Goal: Transaction & Acquisition: Purchase product/service

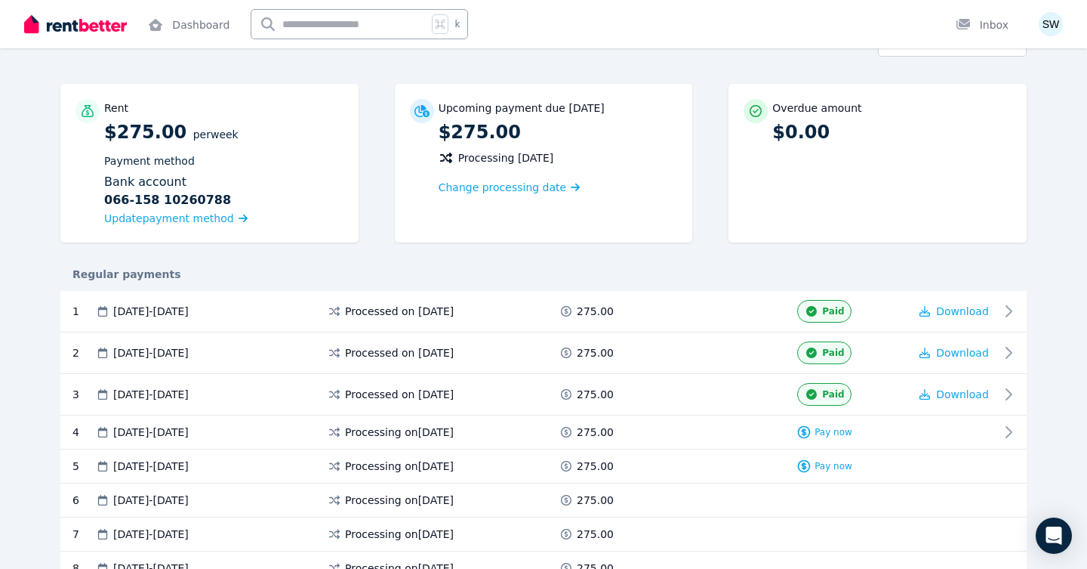
scroll to position [154, 0]
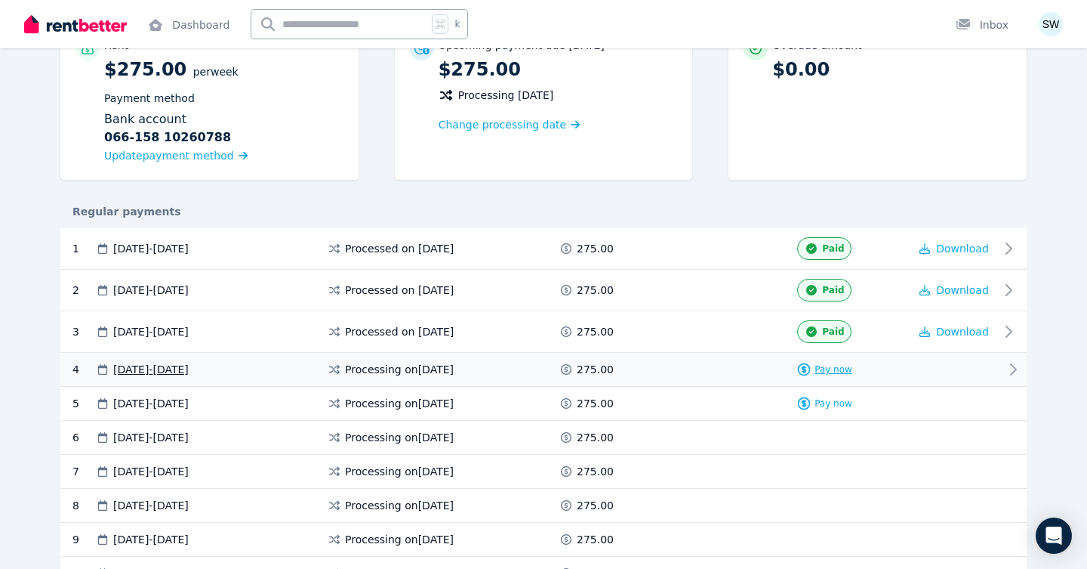
click at [824, 366] on span "Pay now" at bounding box center [834, 369] width 38 height 12
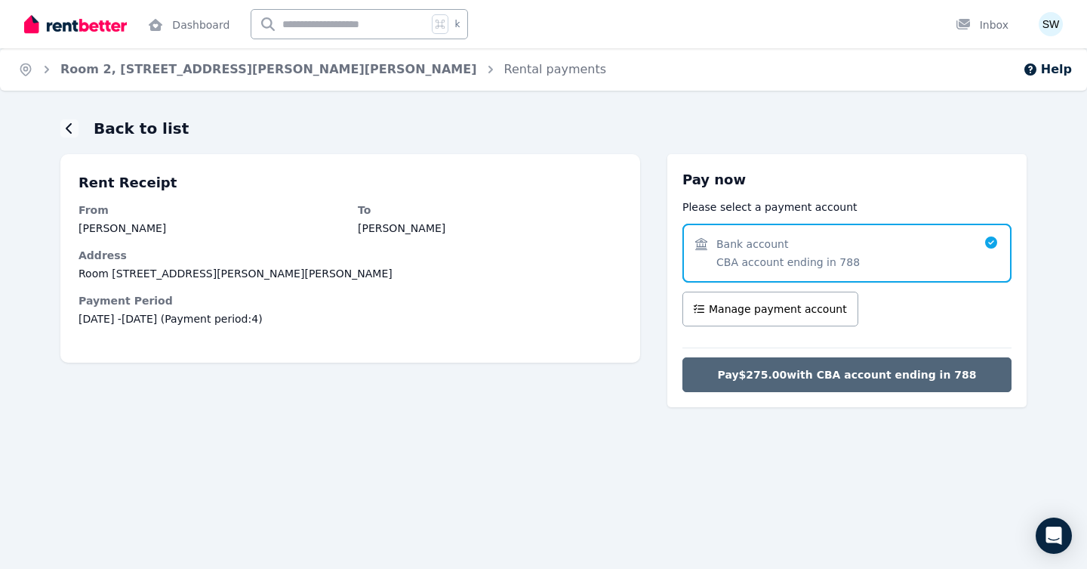
click at [744, 380] on span "Pay $275.00 with CBA account ending in 788" at bounding box center [847, 374] width 259 height 15
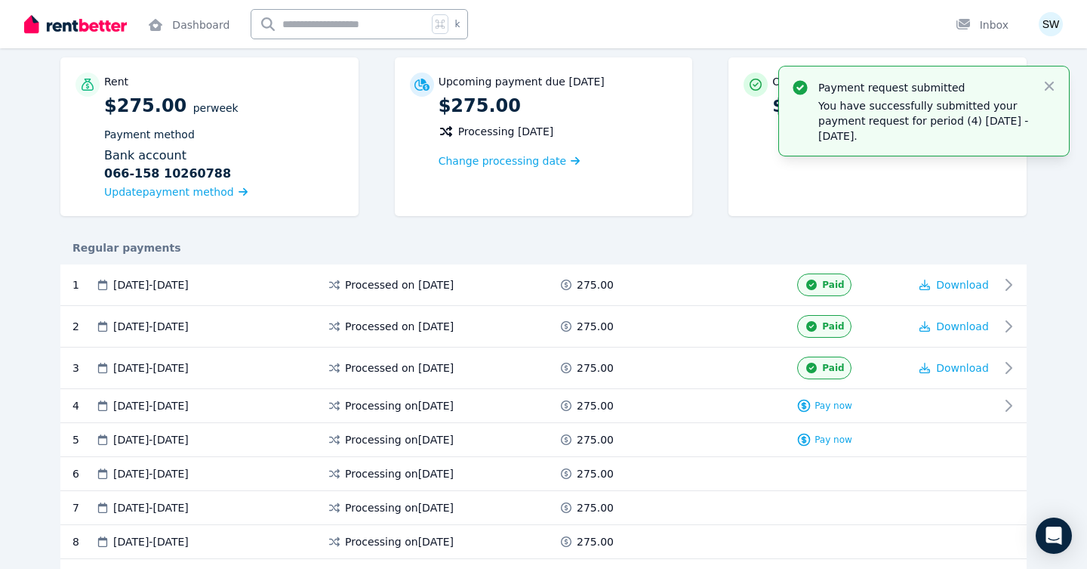
scroll to position [119, 0]
